Goal: Navigation & Orientation: Find specific page/section

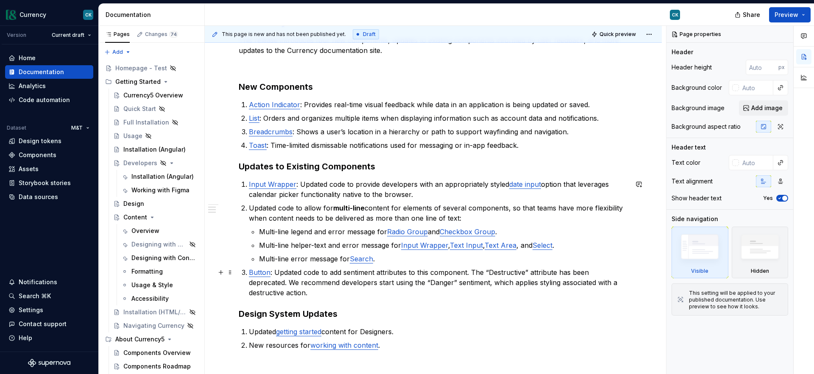
scroll to position [146, 0]
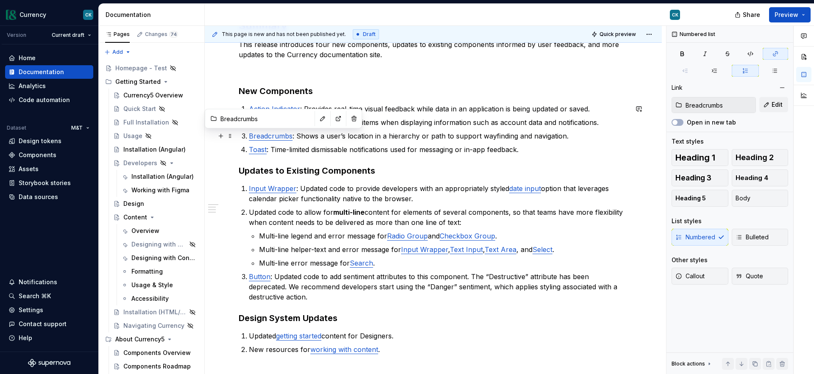
click at [275, 136] on link "Breadcrumbs" at bounding box center [271, 136] width 44 height 8
click at [332, 117] on button "button" at bounding box center [338, 119] width 12 height 12
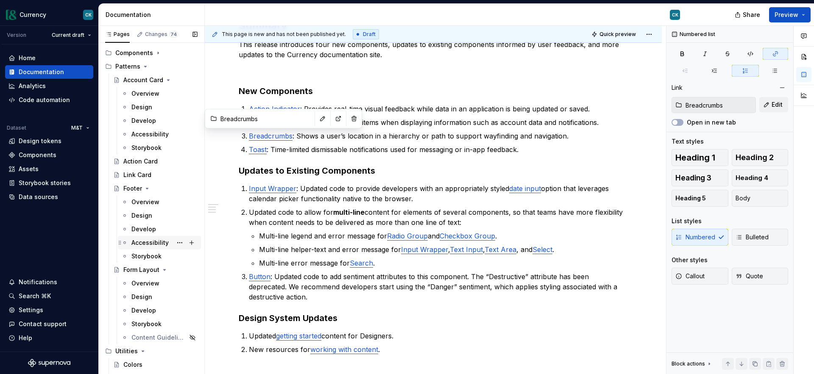
scroll to position [580, 0]
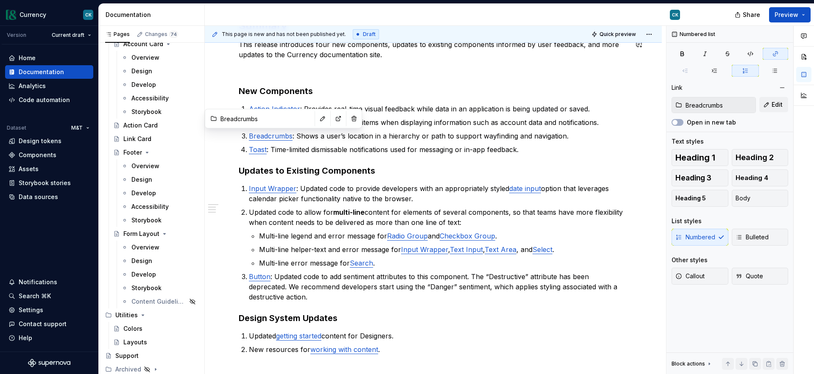
type textarea "*"
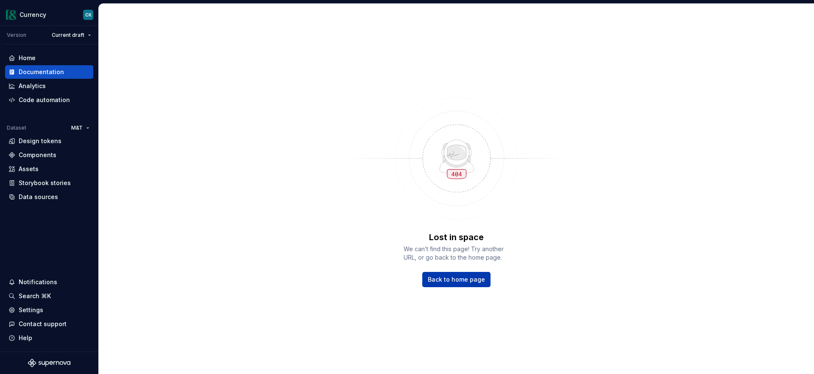
click at [456, 281] on span "Back to home page" at bounding box center [456, 279] width 57 height 8
